Goal: Information Seeking & Learning: Find specific page/section

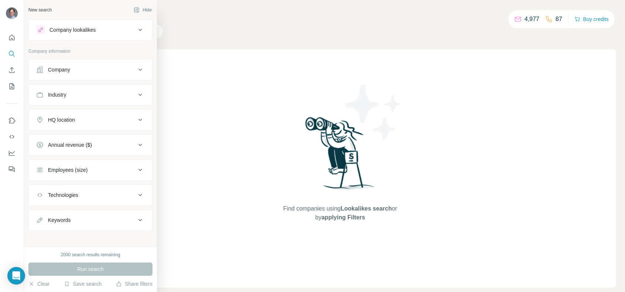
click at [59, 73] on div "Company" at bounding box center [59, 69] width 22 height 7
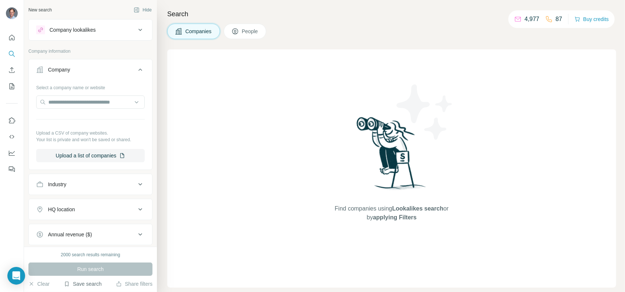
click at [90, 285] on button "Save search" at bounding box center [83, 284] width 38 height 7
click at [92, 271] on div "View my saved searches" at bounding box center [103, 271] width 78 height 15
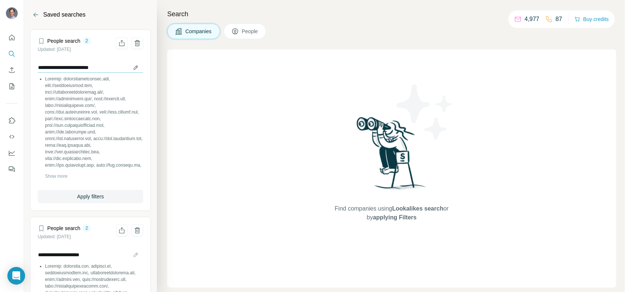
click at [91, 66] on input "**********" at bounding box center [91, 67] width 106 height 10
click at [97, 198] on span "Apply filters" at bounding box center [90, 196] width 27 height 7
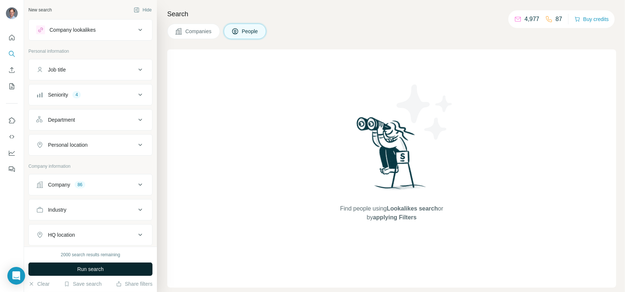
click at [117, 266] on button "Run search" at bounding box center [90, 269] width 124 height 13
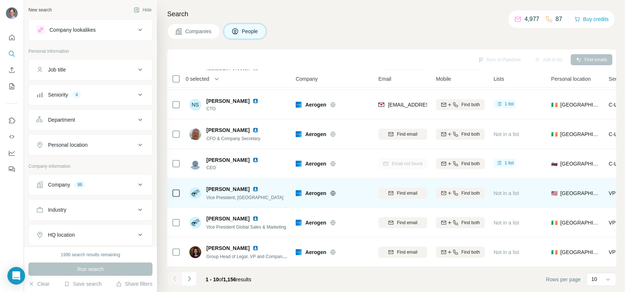
scroll to position [119, 0]
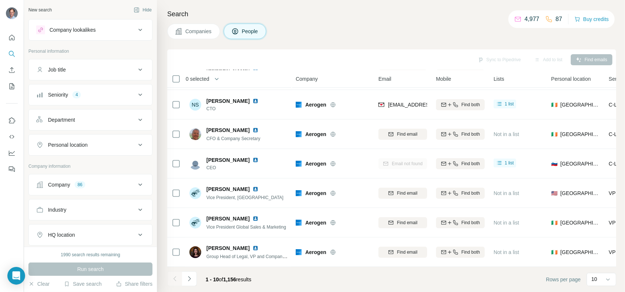
click at [114, 96] on div "Seniority 4" at bounding box center [86, 94] width 100 height 7
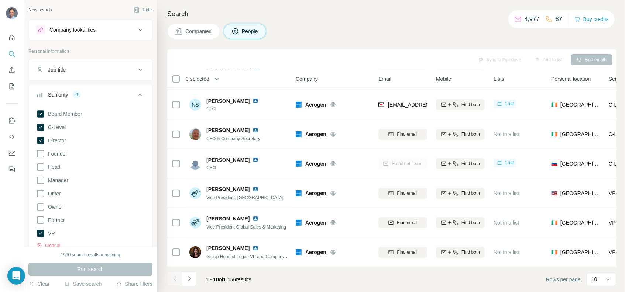
click at [116, 95] on div "Seniority 4" at bounding box center [86, 94] width 100 height 7
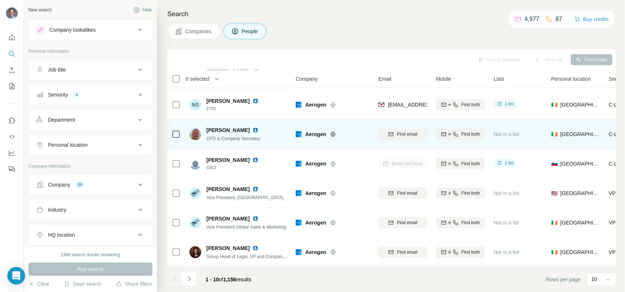
click at [253, 127] on img at bounding box center [256, 130] width 6 height 6
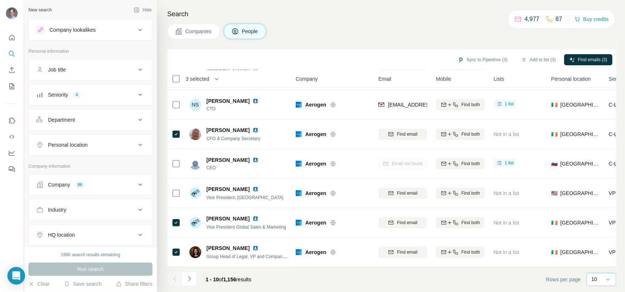
click at [601, 280] on div "10" at bounding box center [600, 279] width 18 height 7
click at [602, 227] on div "60" at bounding box center [601, 223] width 17 height 7
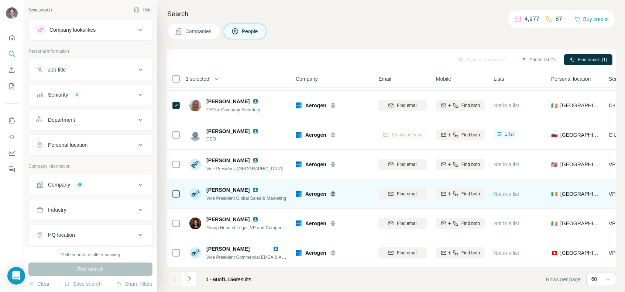
scroll to position [156, 0]
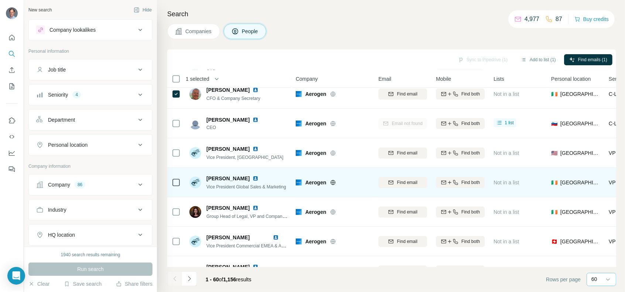
click at [253, 178] on img at bounding box center [256, 179] width 6 height 6
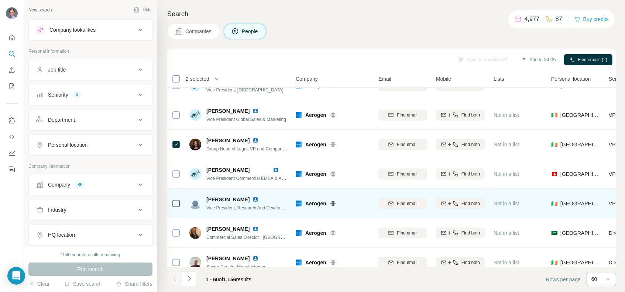
scroll to position [230, 0]
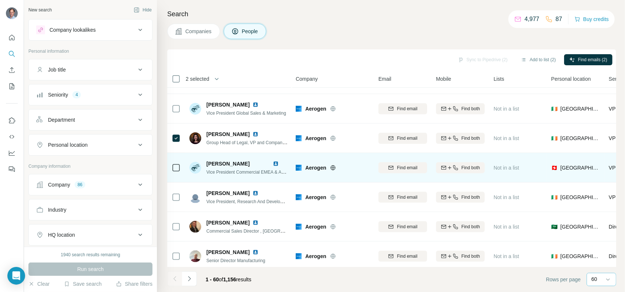
click at [275, 162] on img at bounding box center [276, 164] width 6 height 6
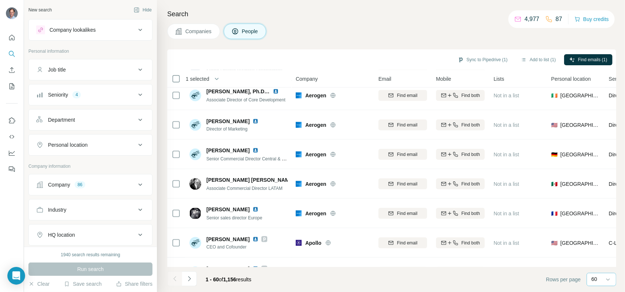
scroll to position [1079, 0]
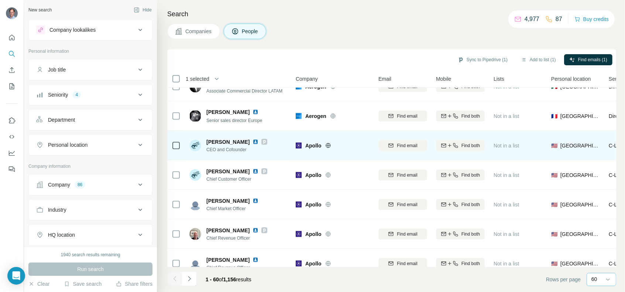
click at [263, 142] on icon at bounding box center [264, 142] width 3 height 4
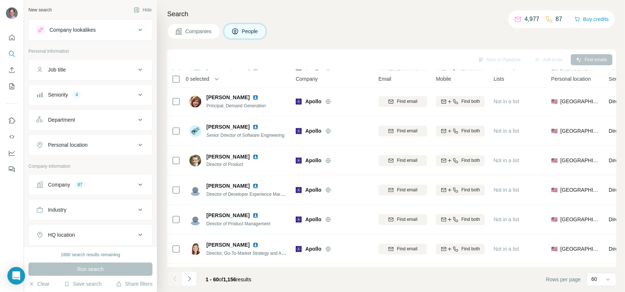
scroll to position [1596, 0]
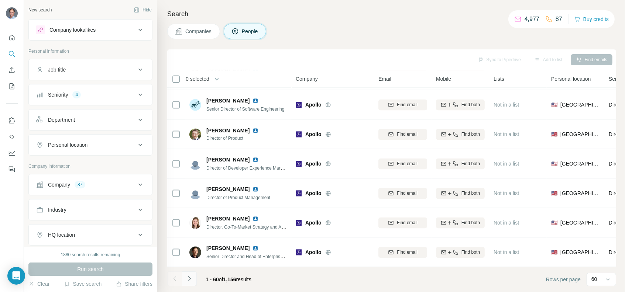
click at [190, 281] on icon "Navigate to next page" at bounding box center [189, 278] width 7 height 7
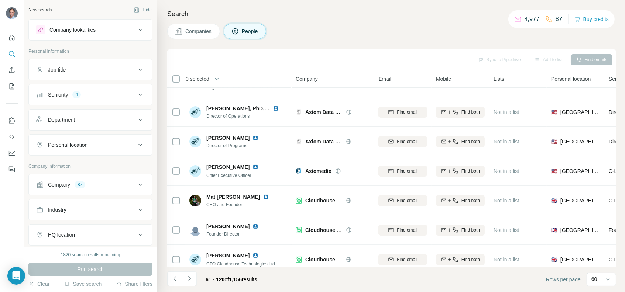
scroll to position [74, 0]
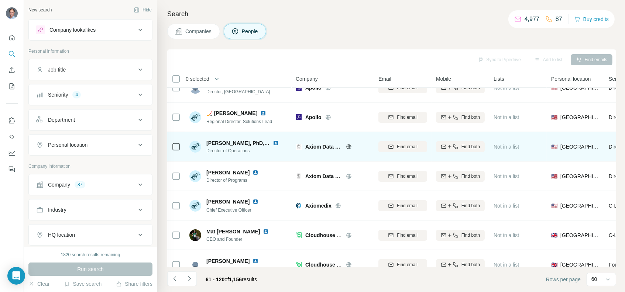
click at [348, 143] on div "Axiom Data Science" at bounding box center [337, 146] width 64 height 7
click at [349, 147] on icon at bounding box center [349, 147] width 6 height 6
click at [275, 143] on img at bounding box center [276, 143] width 6 height 6
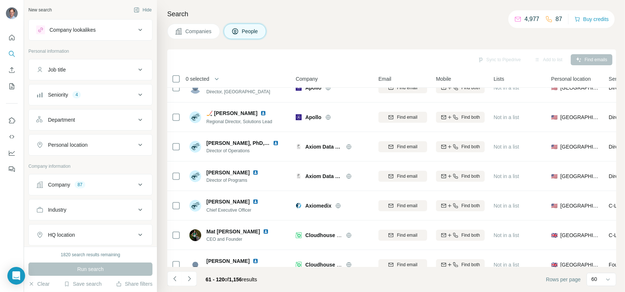
click at [296, 22] on div "Search Companies People Sync to Pipedrive Add to list Find emails 0 selected Pe…" at bounding box center [391, 146] width 468 height 292
